Goal: Task Accomplishment & Management: Manage account settings

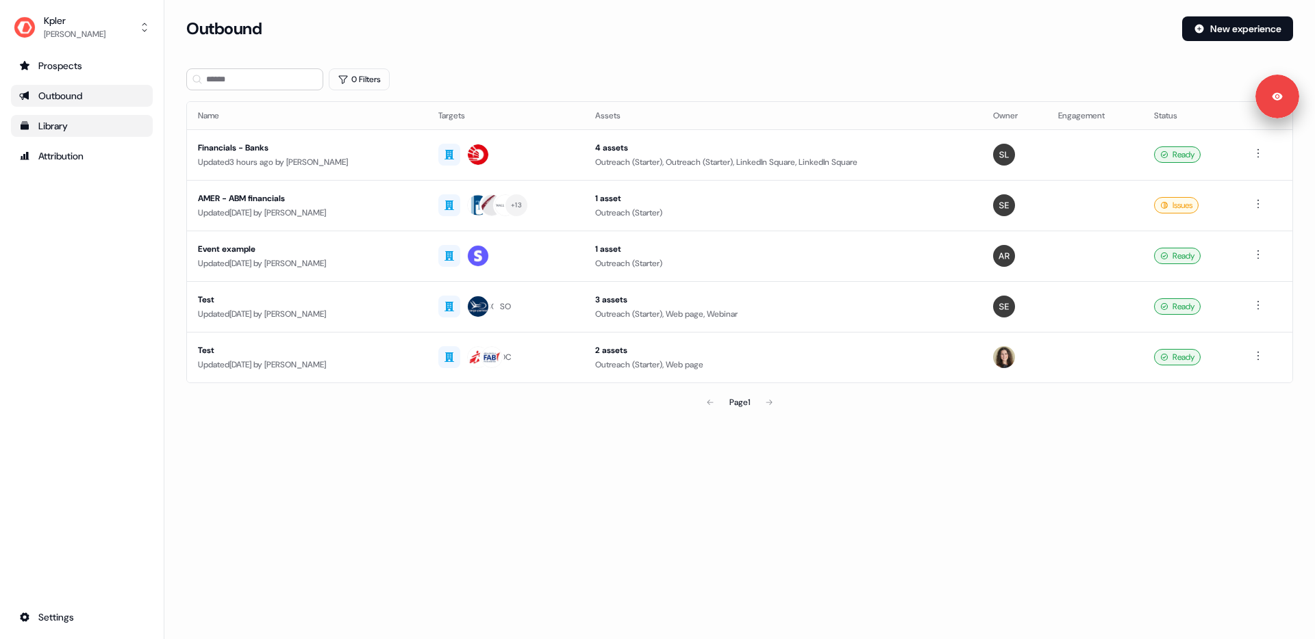
click at [64, 120] on div "Library" at bounding box center [81, 126] width 125 height 14
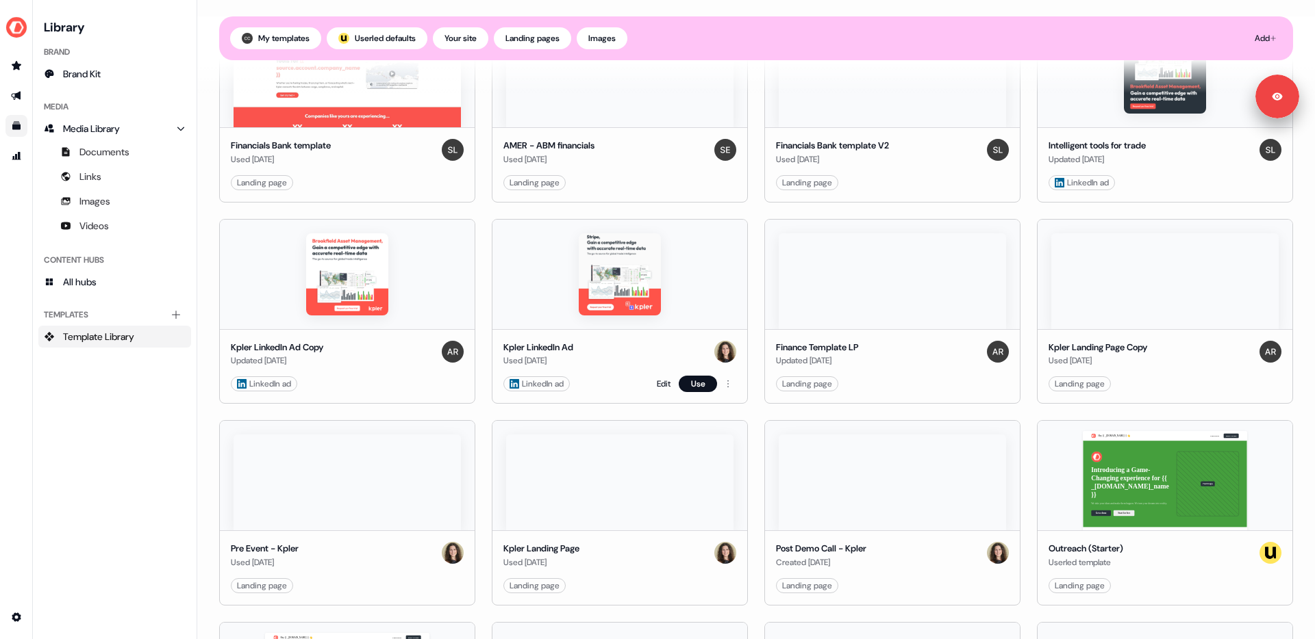
scroll to position [475, 0]
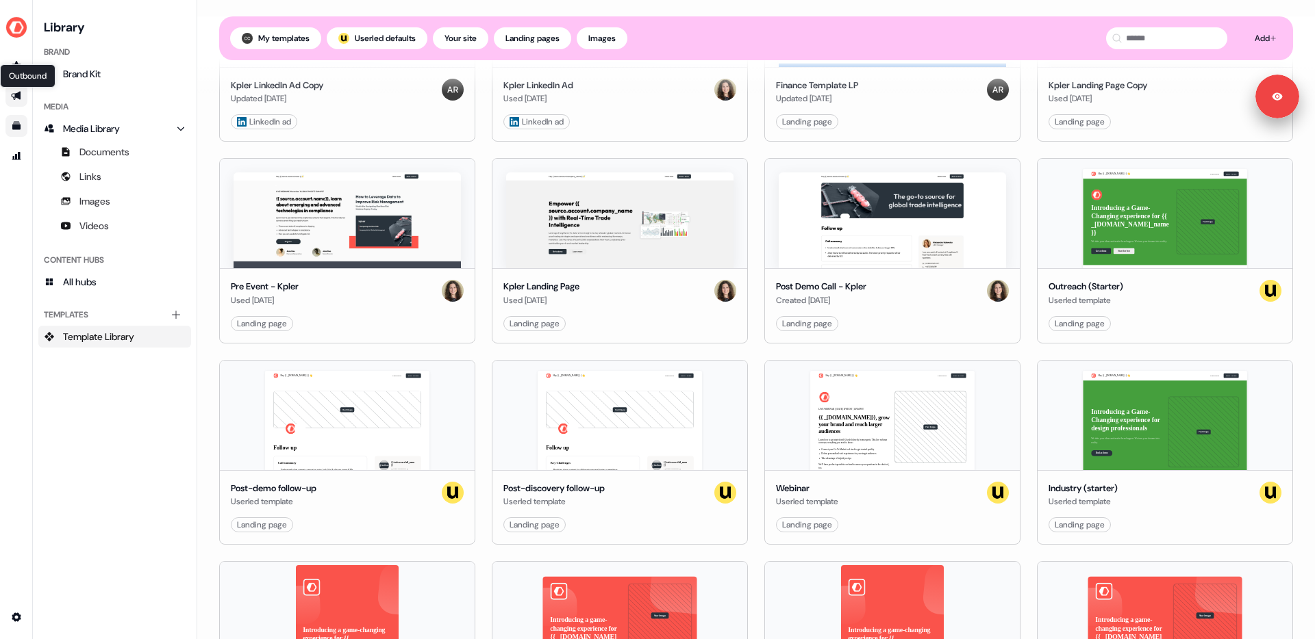
click at [18, 95] on icon "Go to outbound experience" at bounding box center [16, 96] width 10 height 9
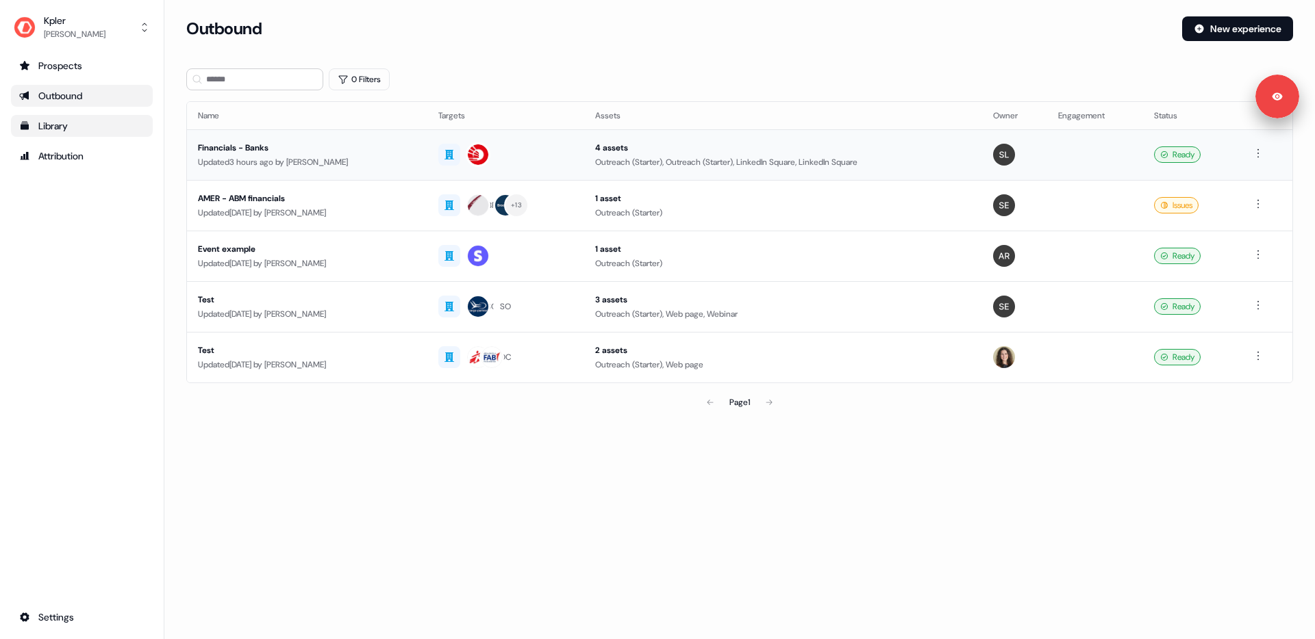
click at [303, 149] on div "Financials - Banks" at bounding box center [307, 148] width 218 height 14
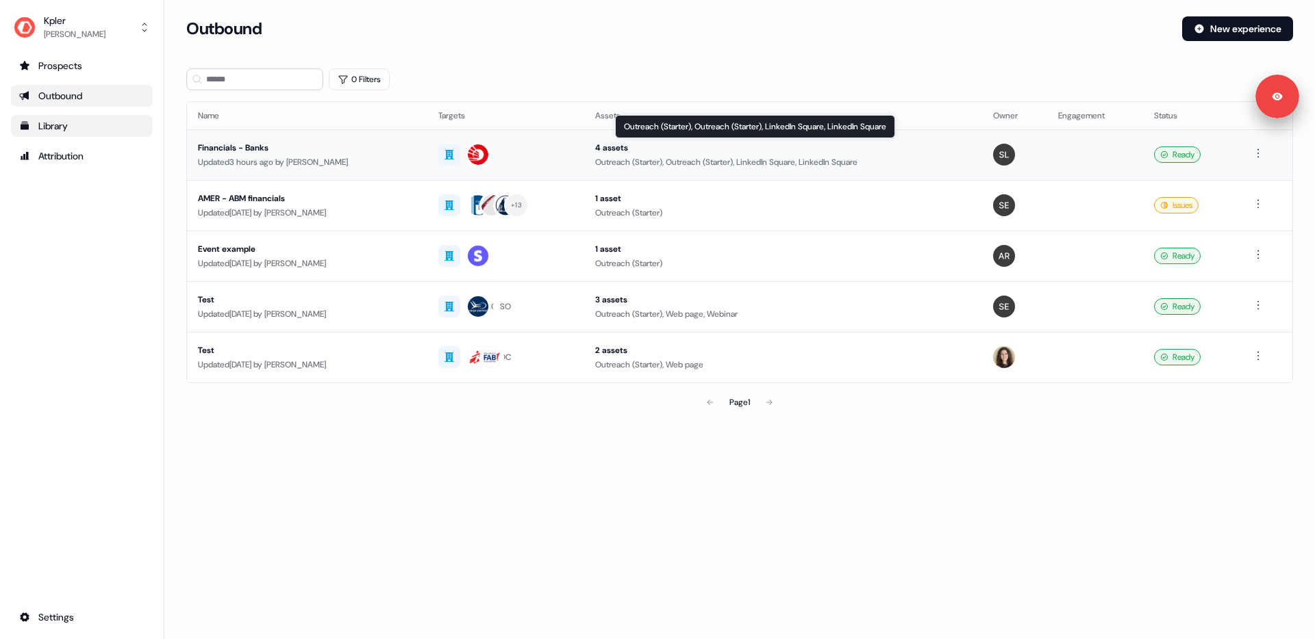
click at [678, 161] on div "Outreach (Starter), Outreach (Starter), LinkedIn Square, LinkedIn Square" at bounding box center [782, 162] width 375 height 14
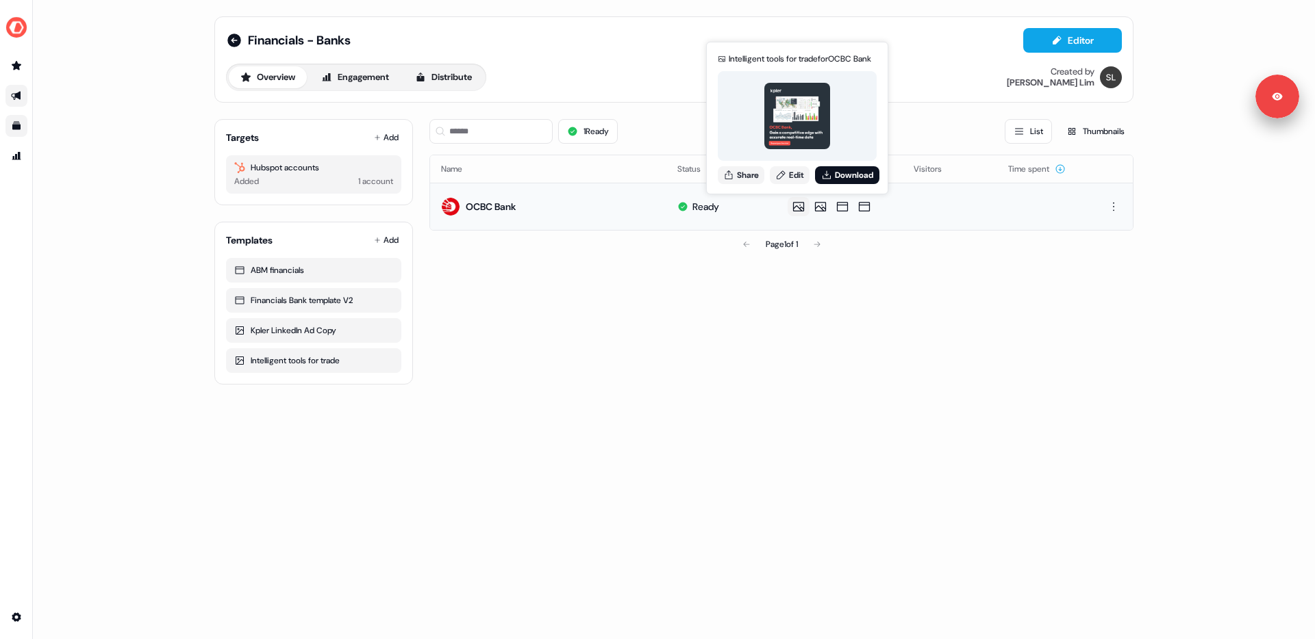
click at [793, 208] on icon at bounding box center [798, 207] width 16 height 14
click at [801, 175] on link "Edit" at bounding box center [790, 175] width 40 height 18
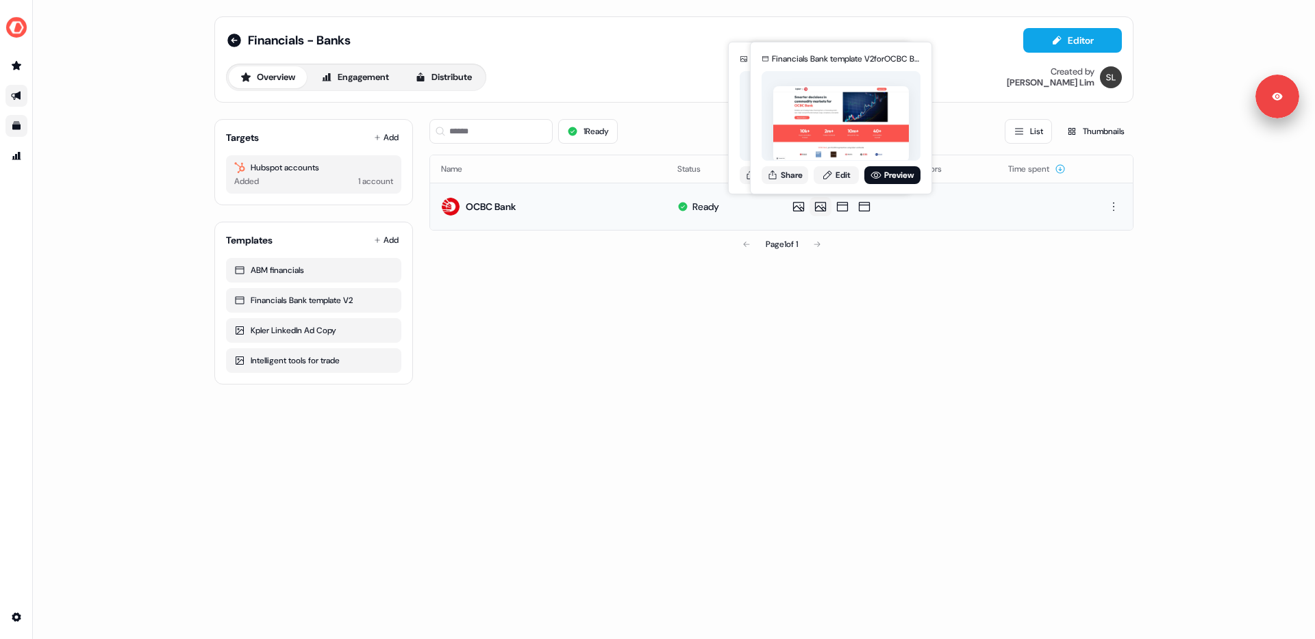
click at [820, 205] on icon at bounding box center [820, 207] width 11 height 10
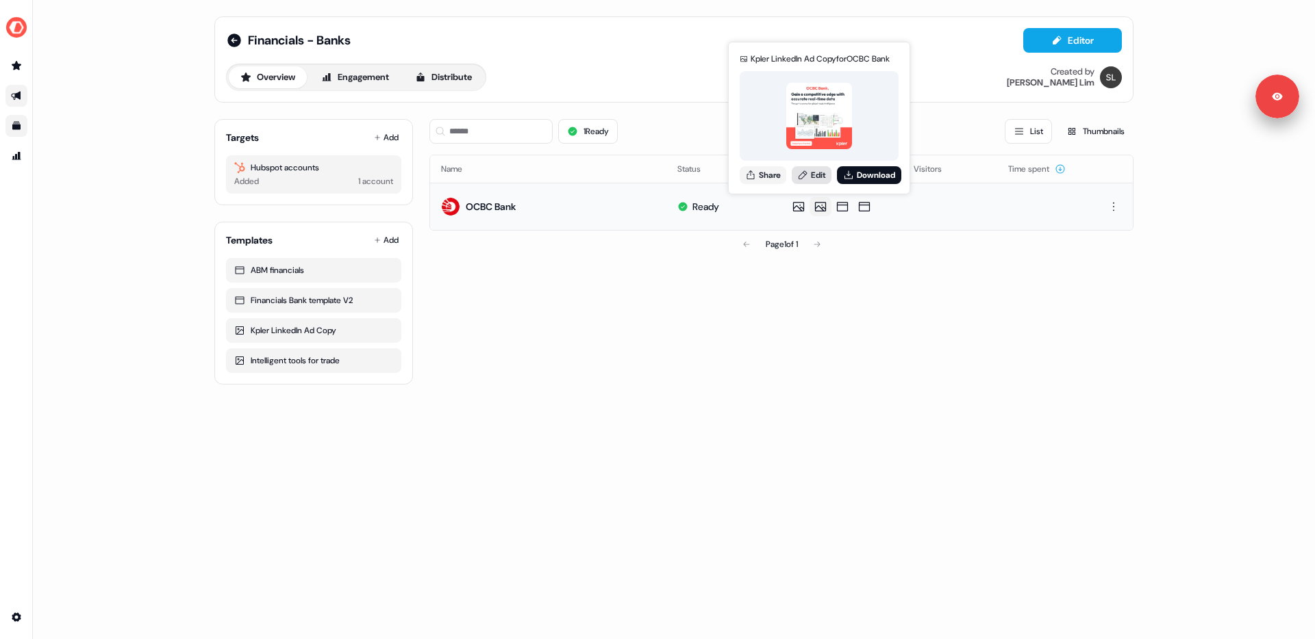
click at [817, 177] on link "Edit" at bounding box center [811, 175] width 40 height 18
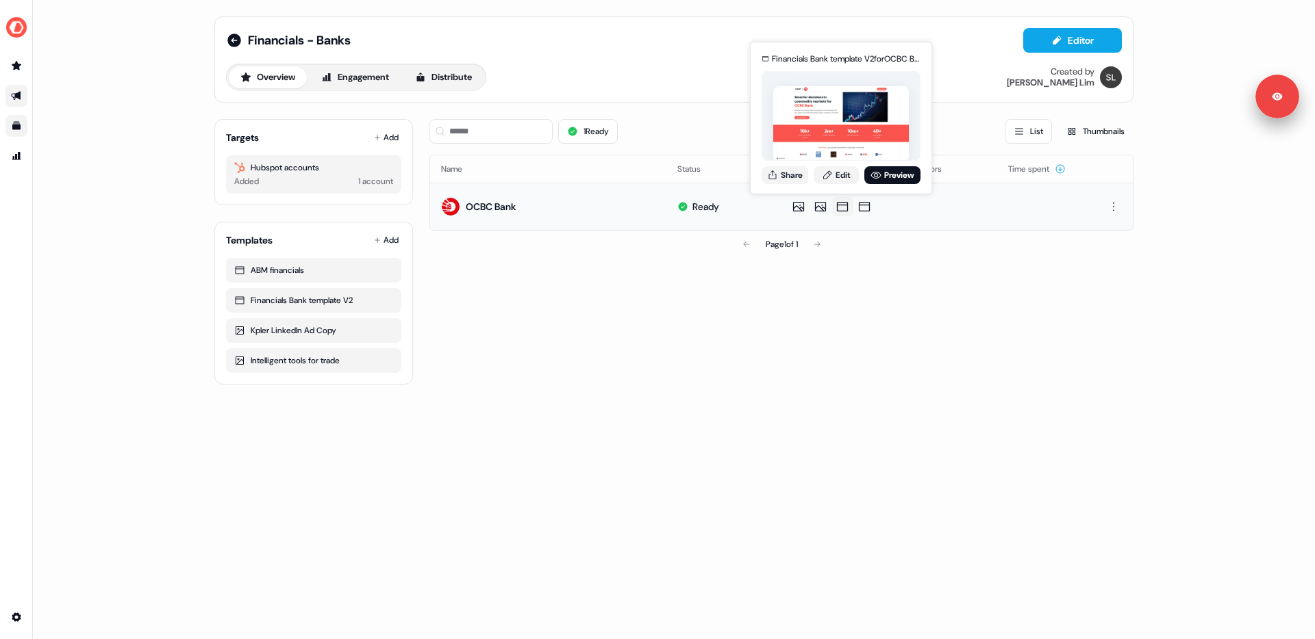
click at [842, 203] on icon at bounding box center [842, 207] width 16 height 14
click at [843, 177] on link "Edit" at bounding box center [835, 175] width 45 height 18
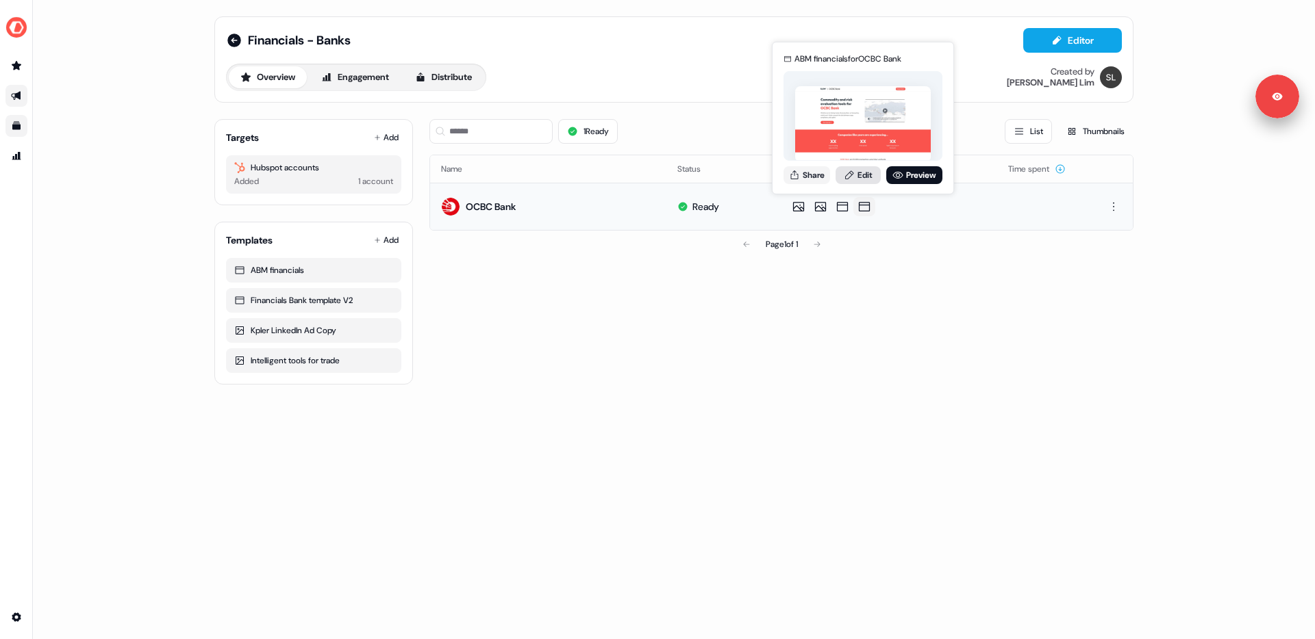
click at [866, 177] on link "Edit" at bounding box center [857, 175] width 45 height 18
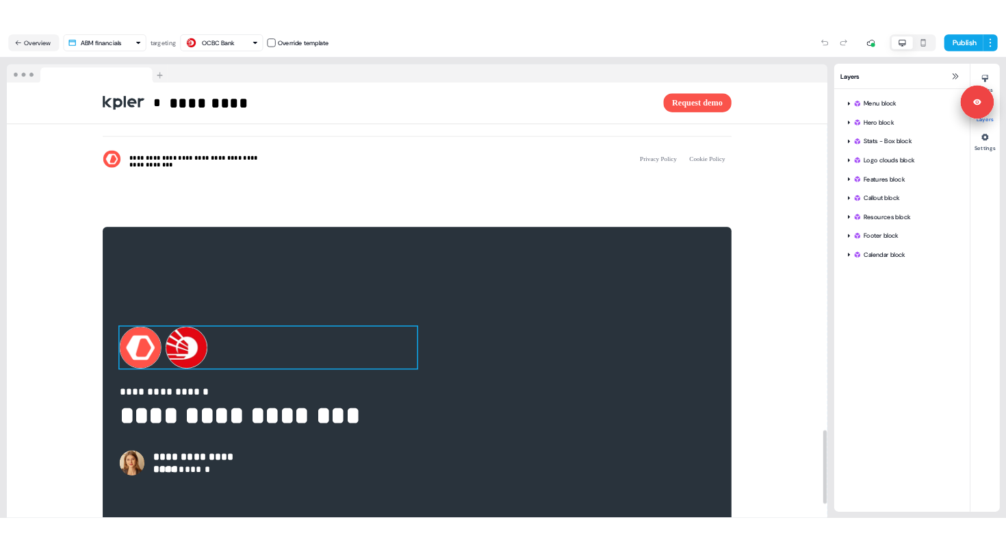
scroll to position [2777, 0]
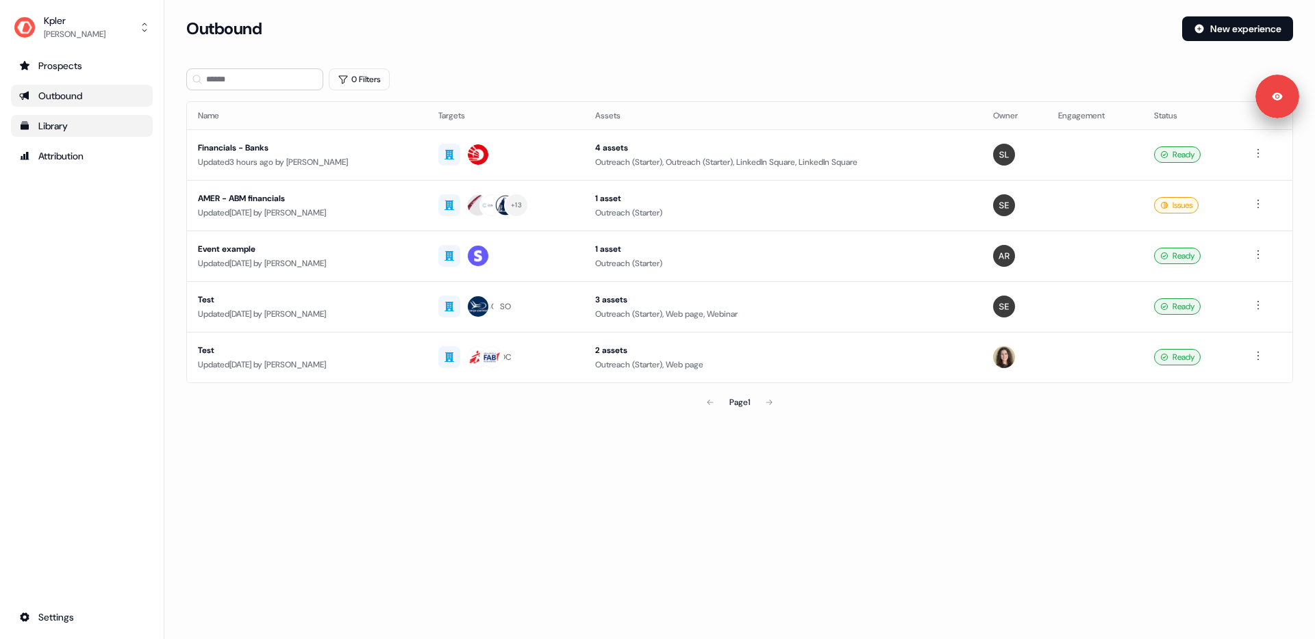
click at [58, 123] on div "Library" at bounding box center [81, 126] width 125 height 14
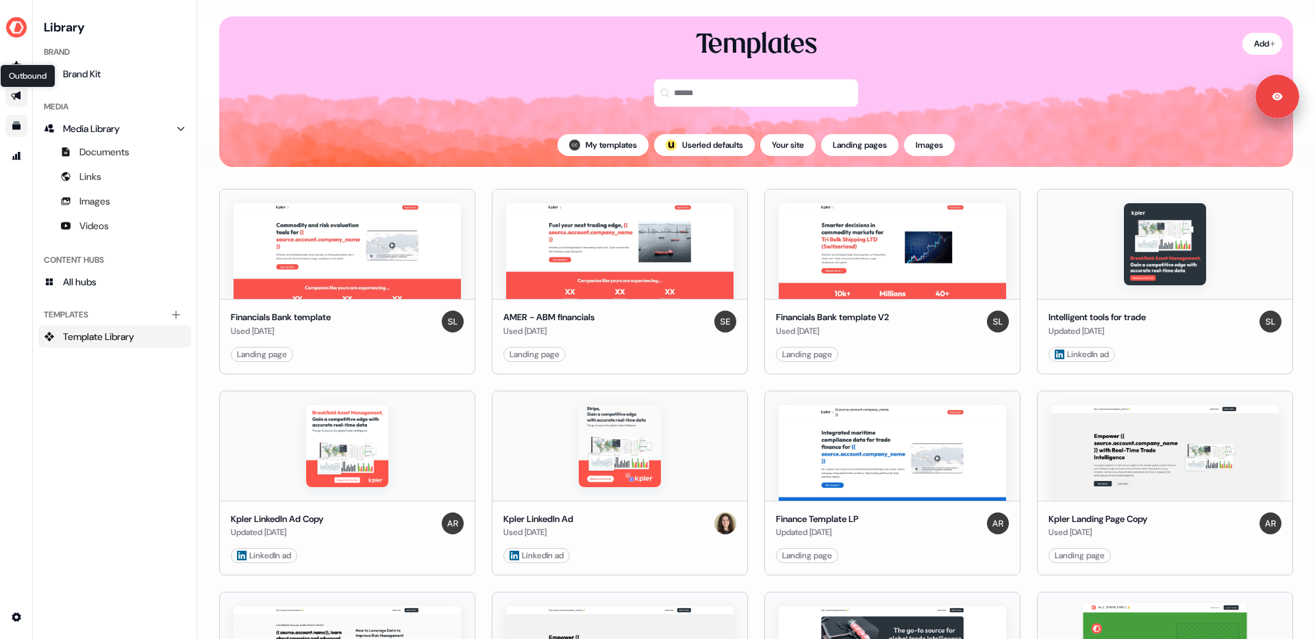
click at [15, 97] on icon "Go to outbound experience" at bounding box center [16, 96] width 10 height 9
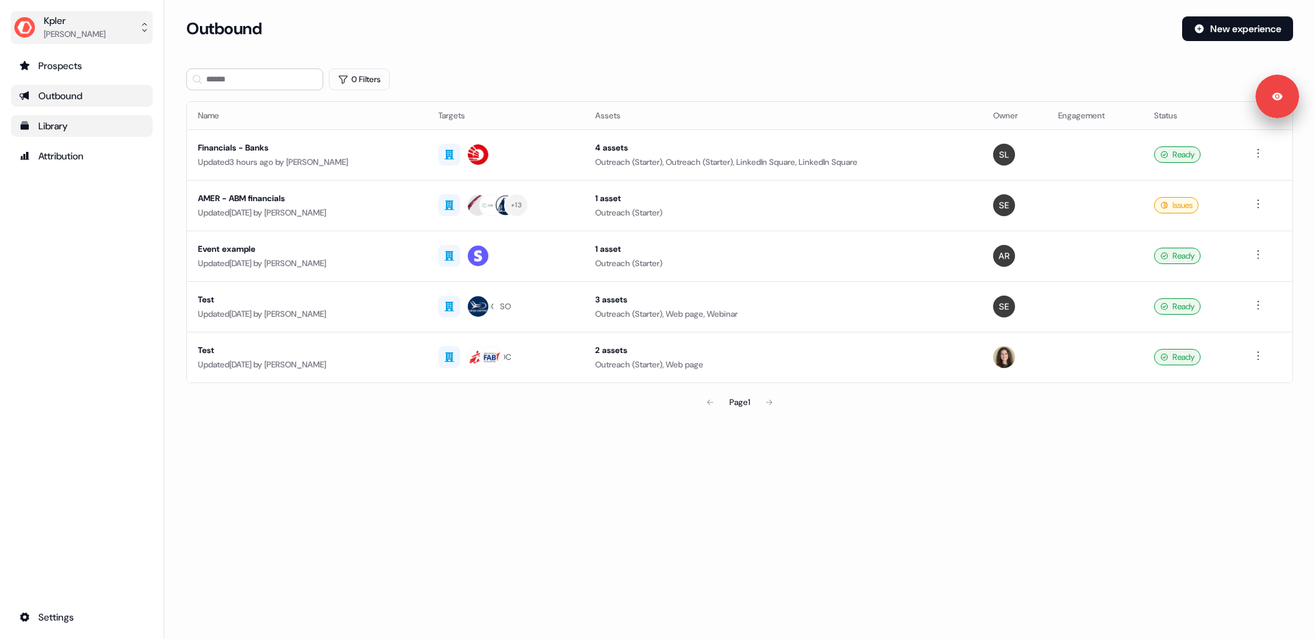
click at [89, 25] on div "Kpler" at bounding box center [75, 21] width 62 height 14
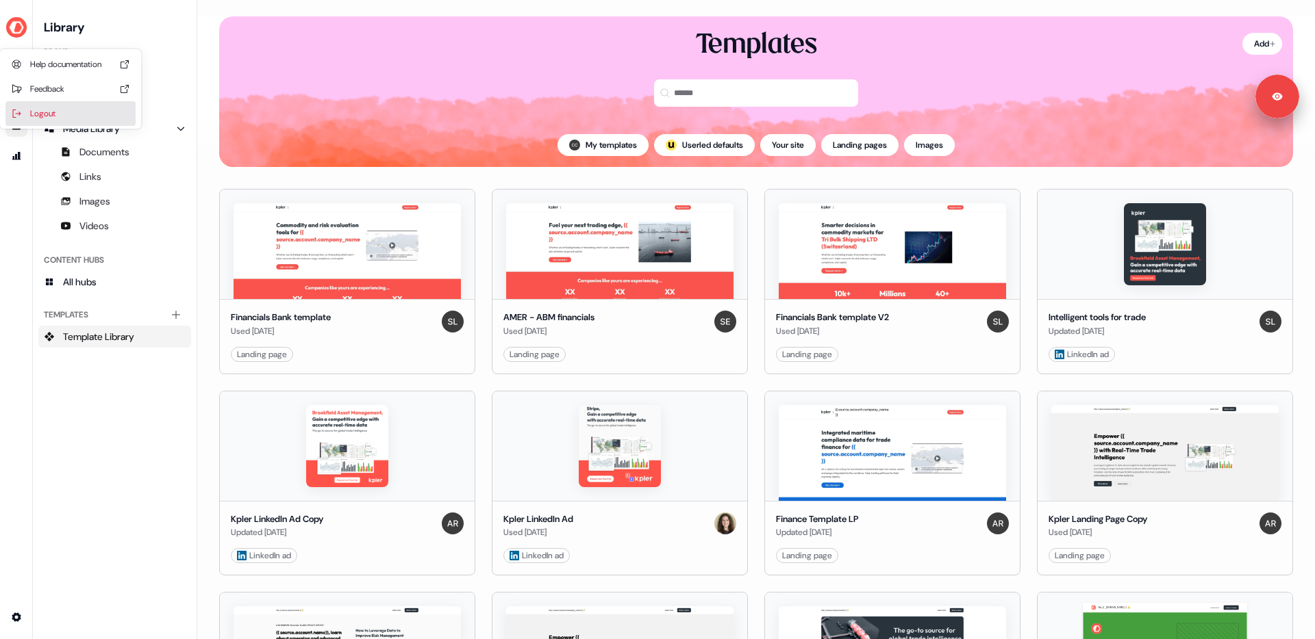
click at [50, 114] on div "Logout" at bounding box center [70, 113] width 130 height 25
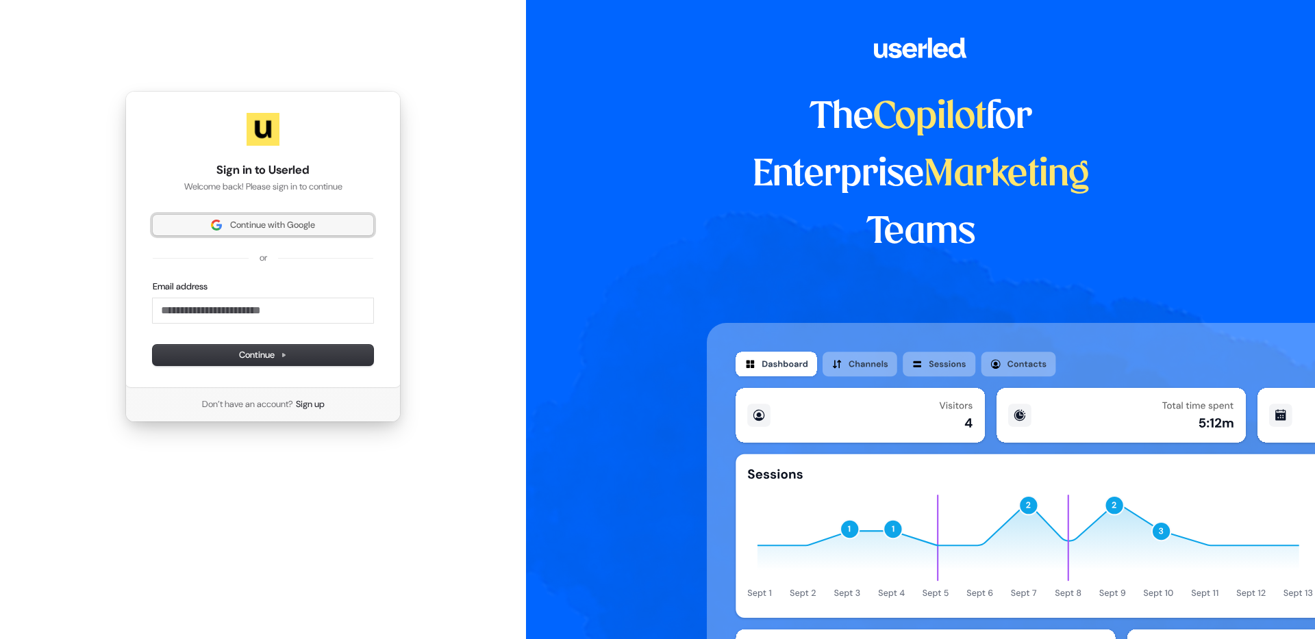
click at [230, 229] on span "Continue with Google" at bounding box center [272, 225] width 85 height 12
